Goal: Information Seeking & Learning: Learn about a topic

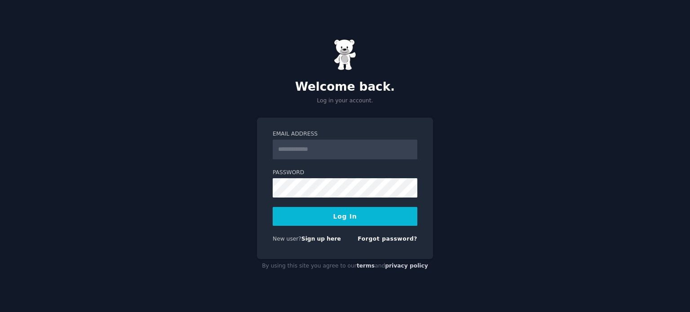
type input "**********"
click at [337, 212] on button "Log In" at bounding box center [345, 216] width 145 height 19
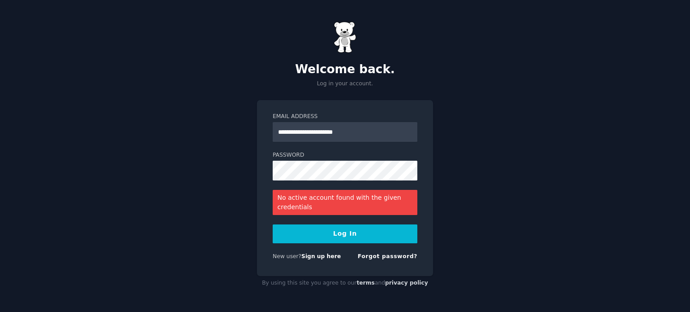
click at [333, 190] on div "Password" at bounding box center [345, 202] width 145 height 25
click at [326, 232] on button "Log In" at bounding box center [345, 233] width 145 height 19
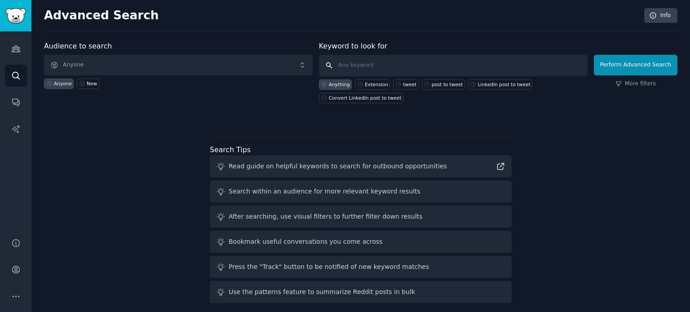
click at [387, 62] on input "text" at bounding box center [453, 66] width 268 height 22
type input "video translation"
click button "Perform Advanced Search" at bounding box center [636, 65] width 84 height 21
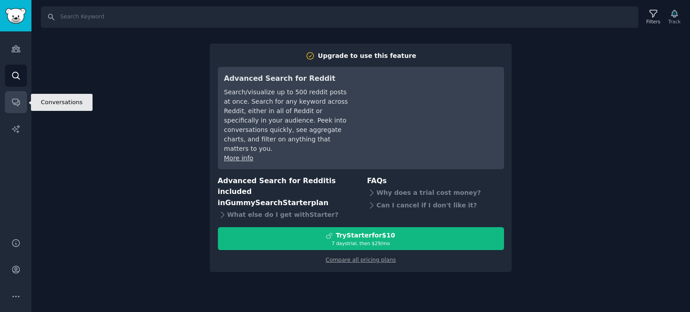
click at [21, 105] on link "Conversations" at bounding box center [16, 102] width 22 height 22
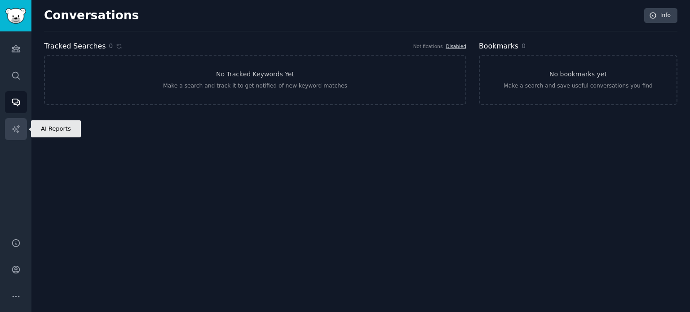
click at [16, 125] on icon "Sidebar" at bounding box center [15, 128] width 9 height 9
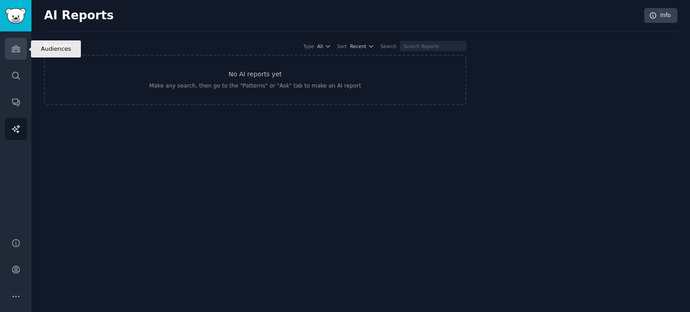
click at [18, 52] on icon "Sidebar" at bounding box center [15, 48] width 9 height 9
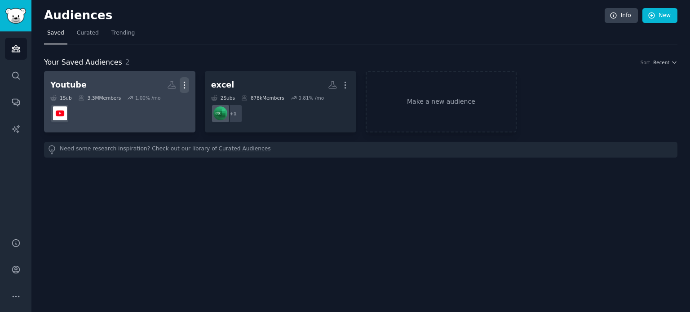
click at [187, 83] on icon "button" at bounding box center [184, 84] width 9 height 9
click at [158, 104] on p "Delete" at bounding box center [160, 103] width 21 height 9
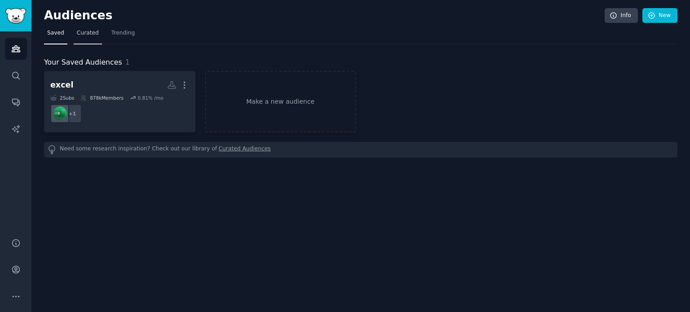
click at [86, 36] on span "Curated" at bounding box center [88, 33] width 22 height 8
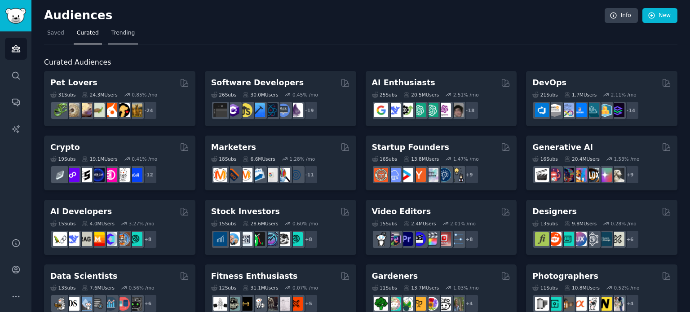
click at [124, 32] on span "Trending" at bounding box center [122, 33] width 23 height 8
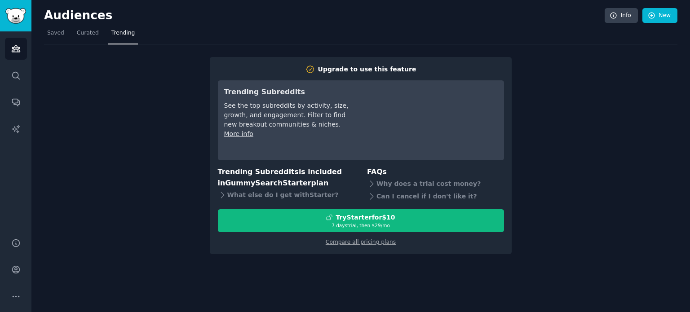
click at [650, 77] on div "Upgrade to use this feature Trending Subreddits See the top subreddits by activ…" at bounding box center [360, 149] width 633 height 210
click at [16, 300] on icon "Sidebar" at bounding box center [15, 296] width 9 height 9
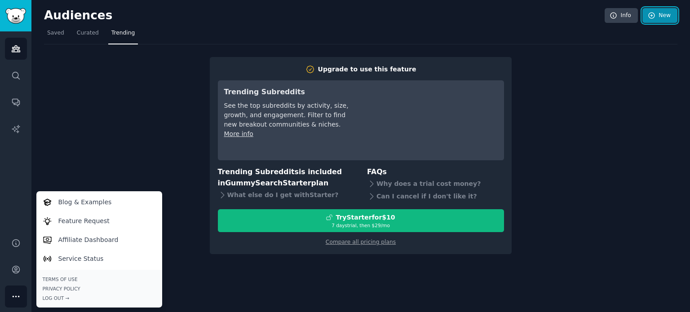
click at [660, 16] on link "New" at bounding box center [659, 15] width 35 height 15
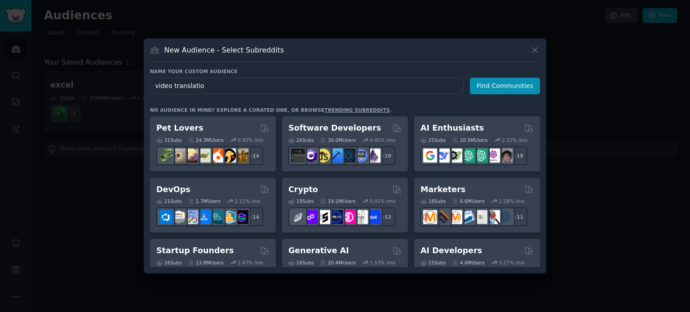
type input "video translation"
click button "Find Communities" at bounding box center [505, 86] width 70 height 17
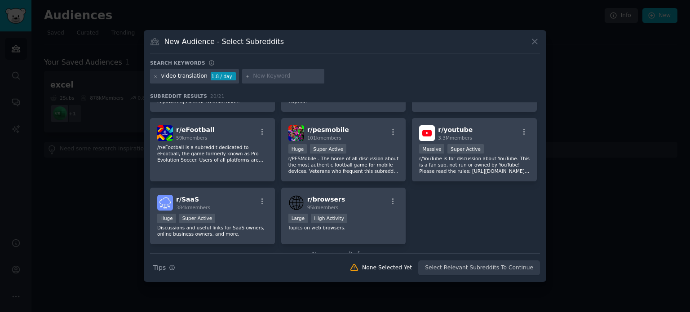
scroll to position [351, 0]
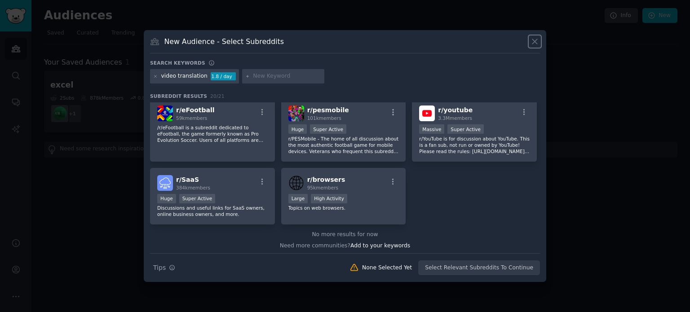
click at [533, 40] on icon at bounding box center [534, 42] width 5 height 5
